Goal: Information Seeking & Learning: Check status

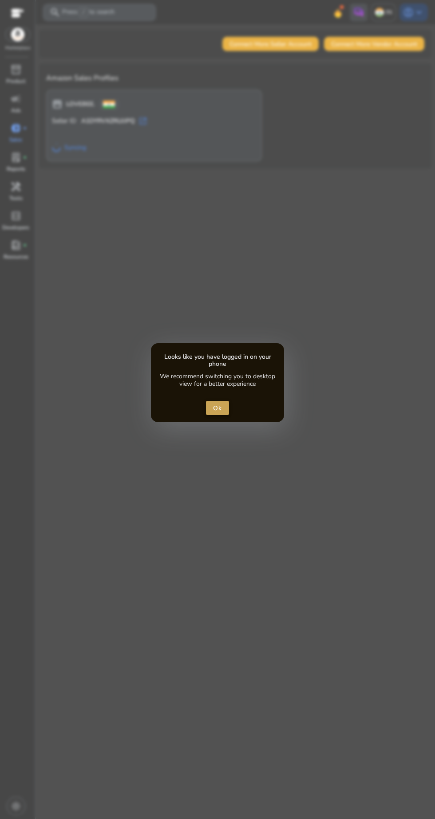
click at [217, 409] on span "Ok" at bounding box center [217, 408] width 9 height 9
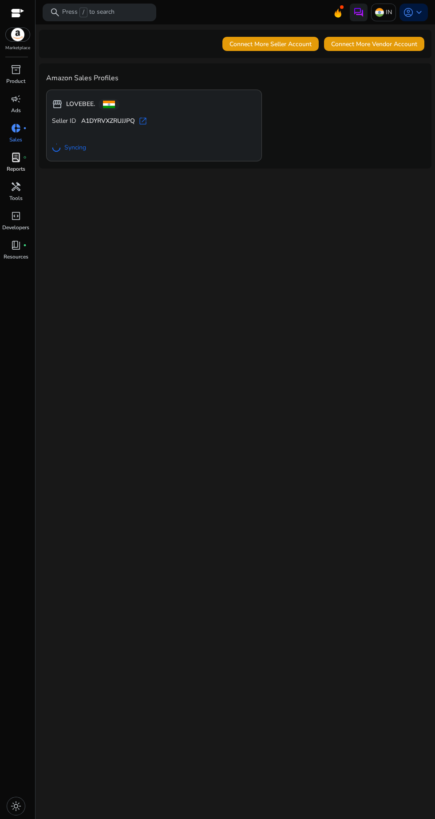
click at [15, 163] on span "lab_profile" at bounding box center [16, 157] width 11 height 11
click at [14, 134] on span "donut_small" at bounding box center [16, 128] width 11 height 11
click at [17, 74] on span "inventory_2" at bounding box center [16, 69] width 11 height 11
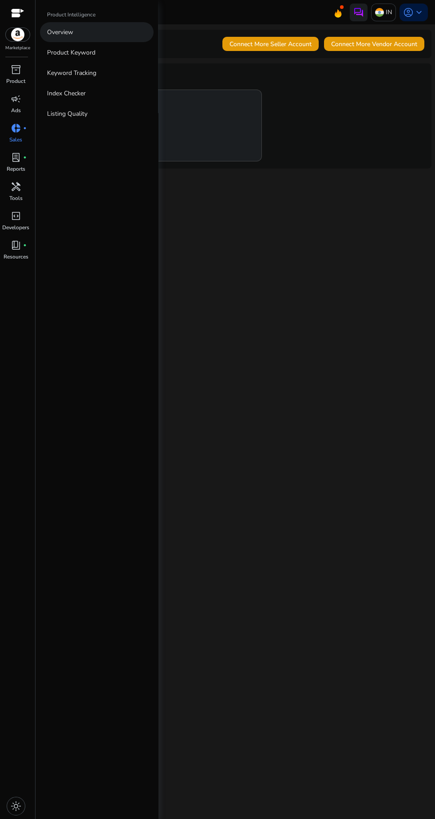
click at [77, 28] on link "Overview" at bounding box center [97, 32] width 114 height 20
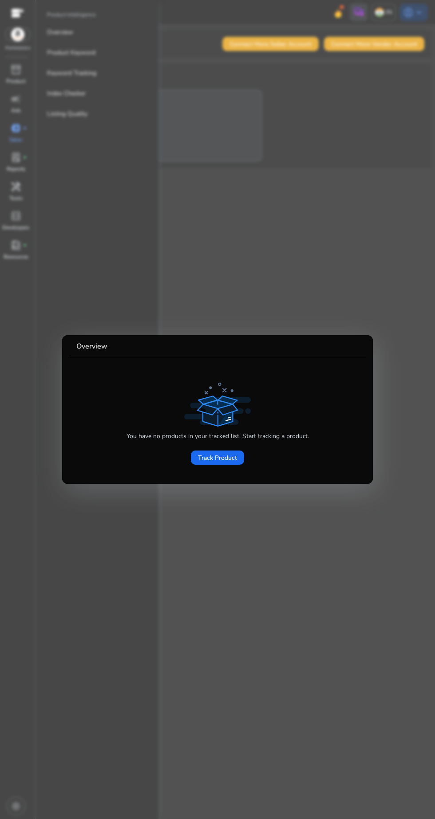
click at [326, 282] on div at bounding box center [217, 409] width 435 height 819
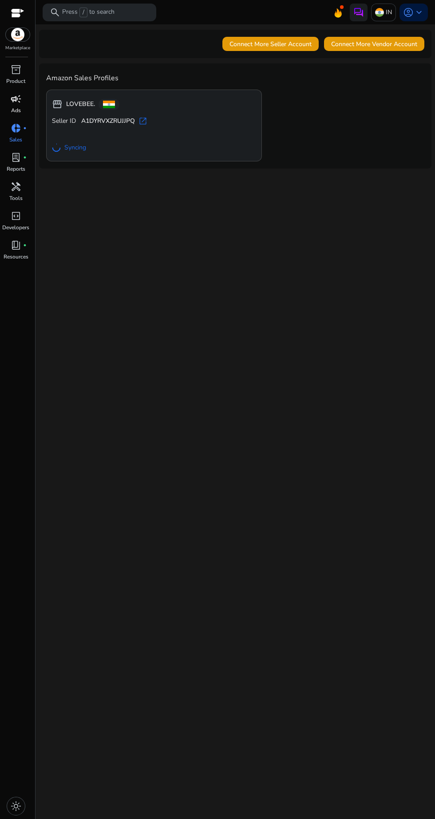
click at [16, 99] on span "campaign" at bounding box center [16, 99] width 11 height 11
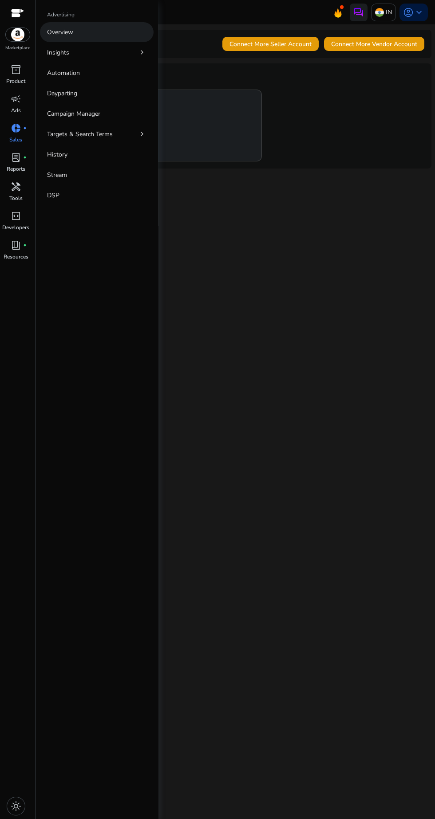
click at [84, 34] on link "Overview" at bounding box center [97, 32] width 114 height 20
click at [114, 27] on link "Overview" at bounding box center [97, 32] width 114 height 20
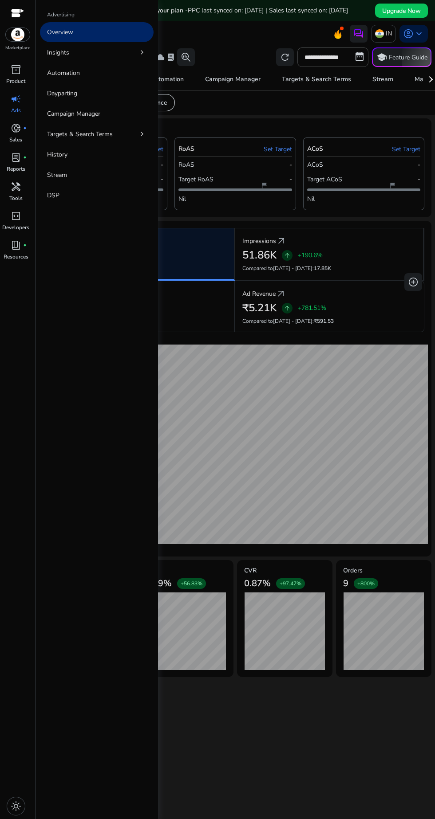
click at [333, 708] on div "**********" at bounding box center [235, 443] width 392 height 795
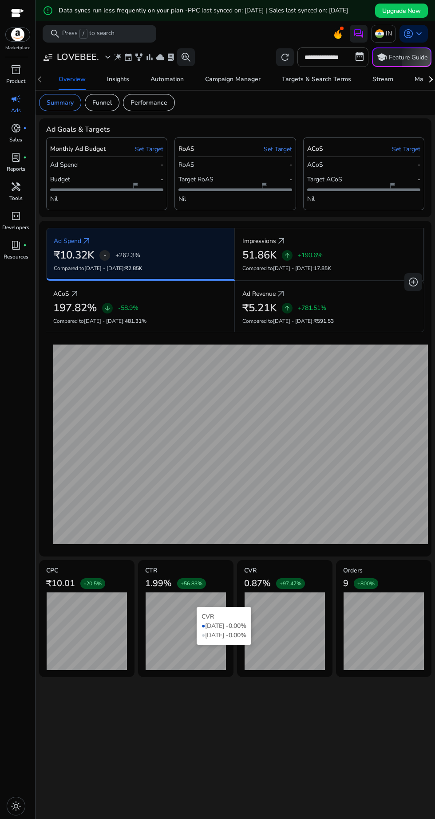
click at [295, 731] on div "**********" at bounding box center [235, 443] width 392 height 795
click at [107, 107] on p "Funnel" at bounding box center [102, 102] width 20 height 9
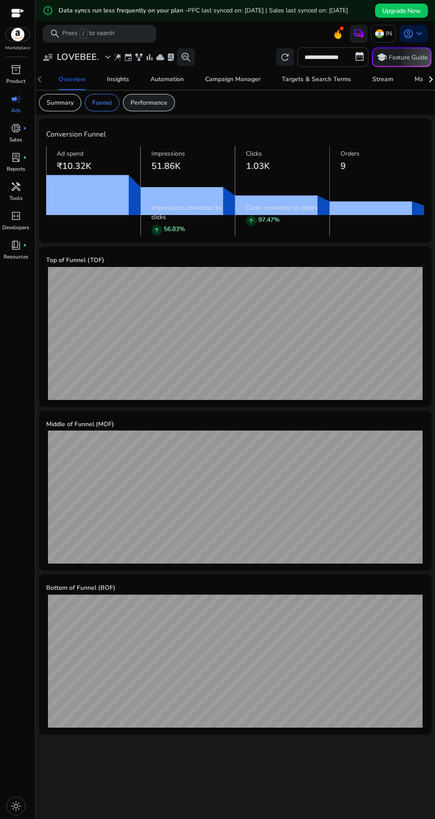
click at [163, 111] on div "Performance" at bounding box center [149, 102] width 52 height 17
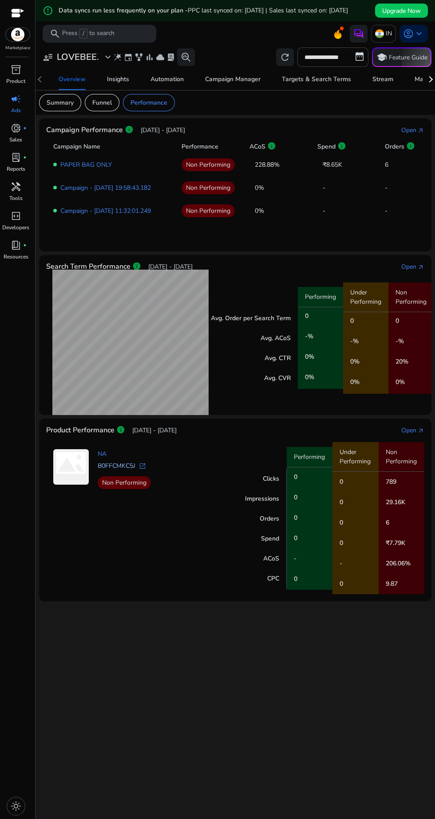
click at [122, 470] on link "B0FFCMKC5J" at bounding box center [117, 466] width 38 height 8
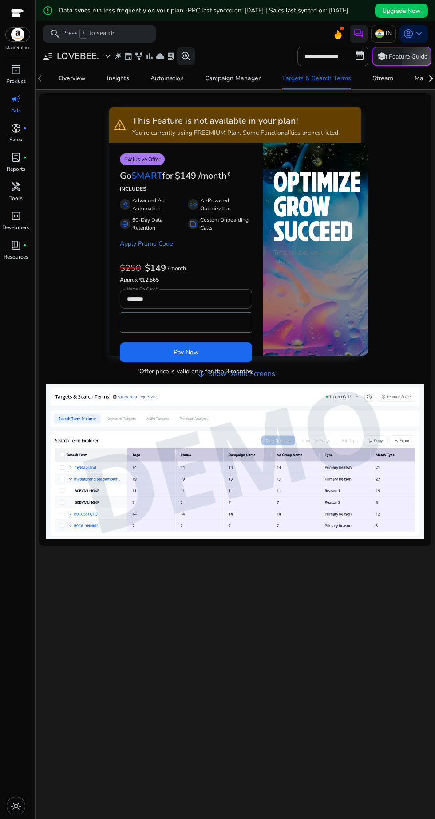
scroll to position [0, 0]
click at [24, 127] on span "fiber_manual_record" at bounding box center [25, 128] width 4 height 4
